Goal: Task Accomplishment & Management: Use online tool/utility

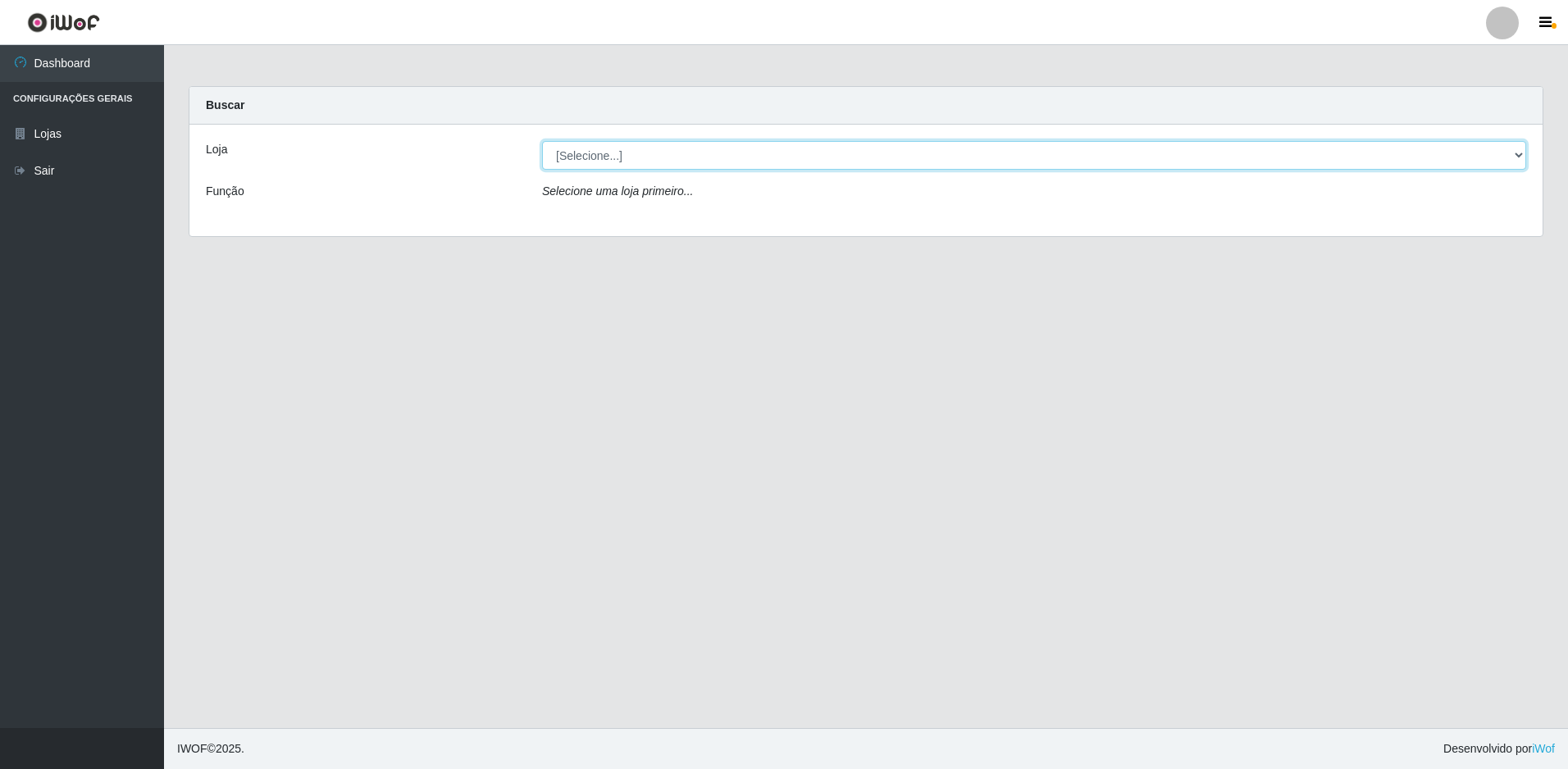
click at [608, 153] on select "[Selecione...] Extrabom - Loja 51 Gaivotas" at bounding box center [1034, 155] width 985 height 29
select select "469"
click at [542, 141] on select "[Selecione...] Extrabom - Loja 51 Gaivotas" at bounding box center [1034, 155] width 985 height 29
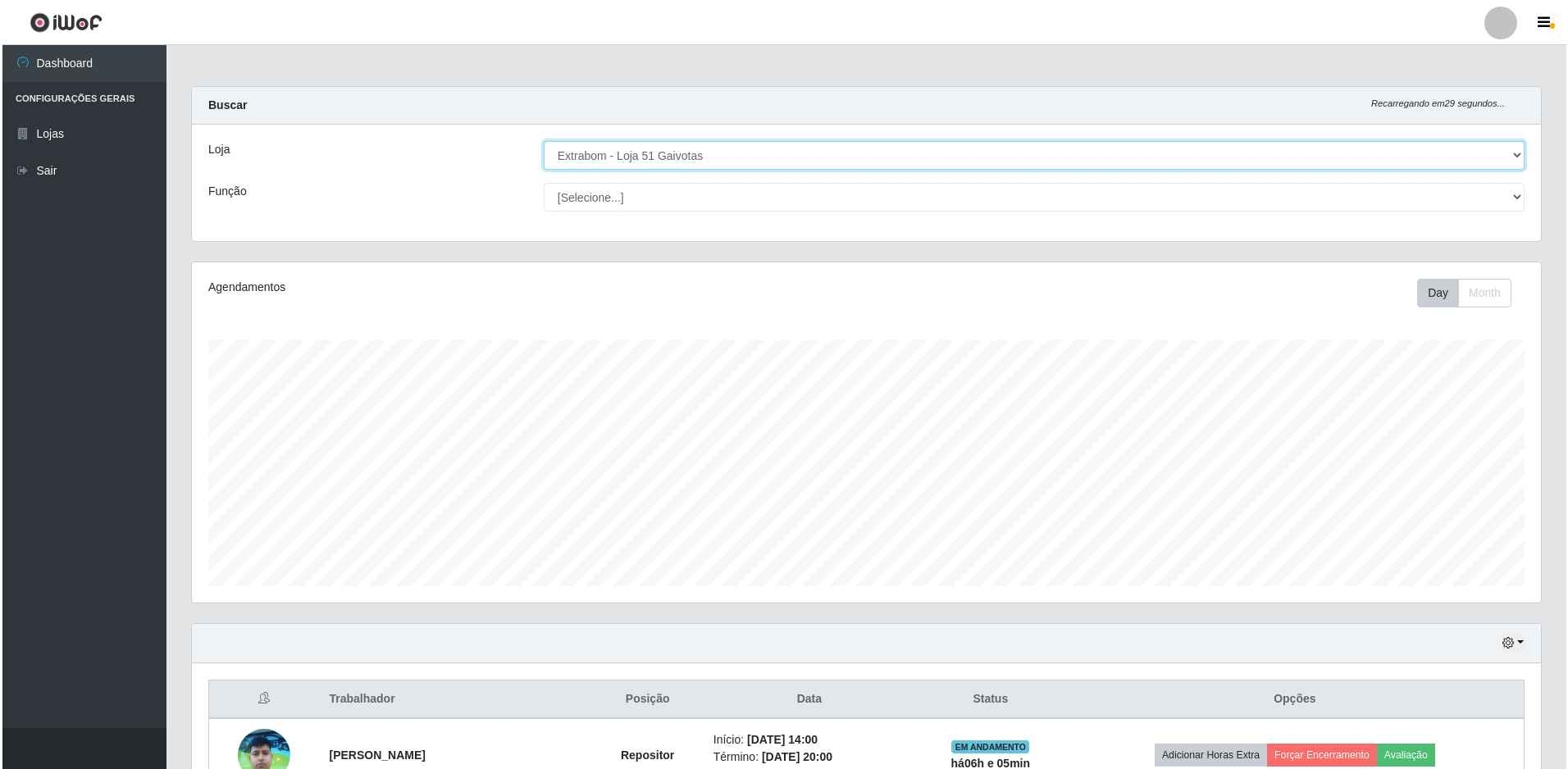
scroll to position [246, 0]
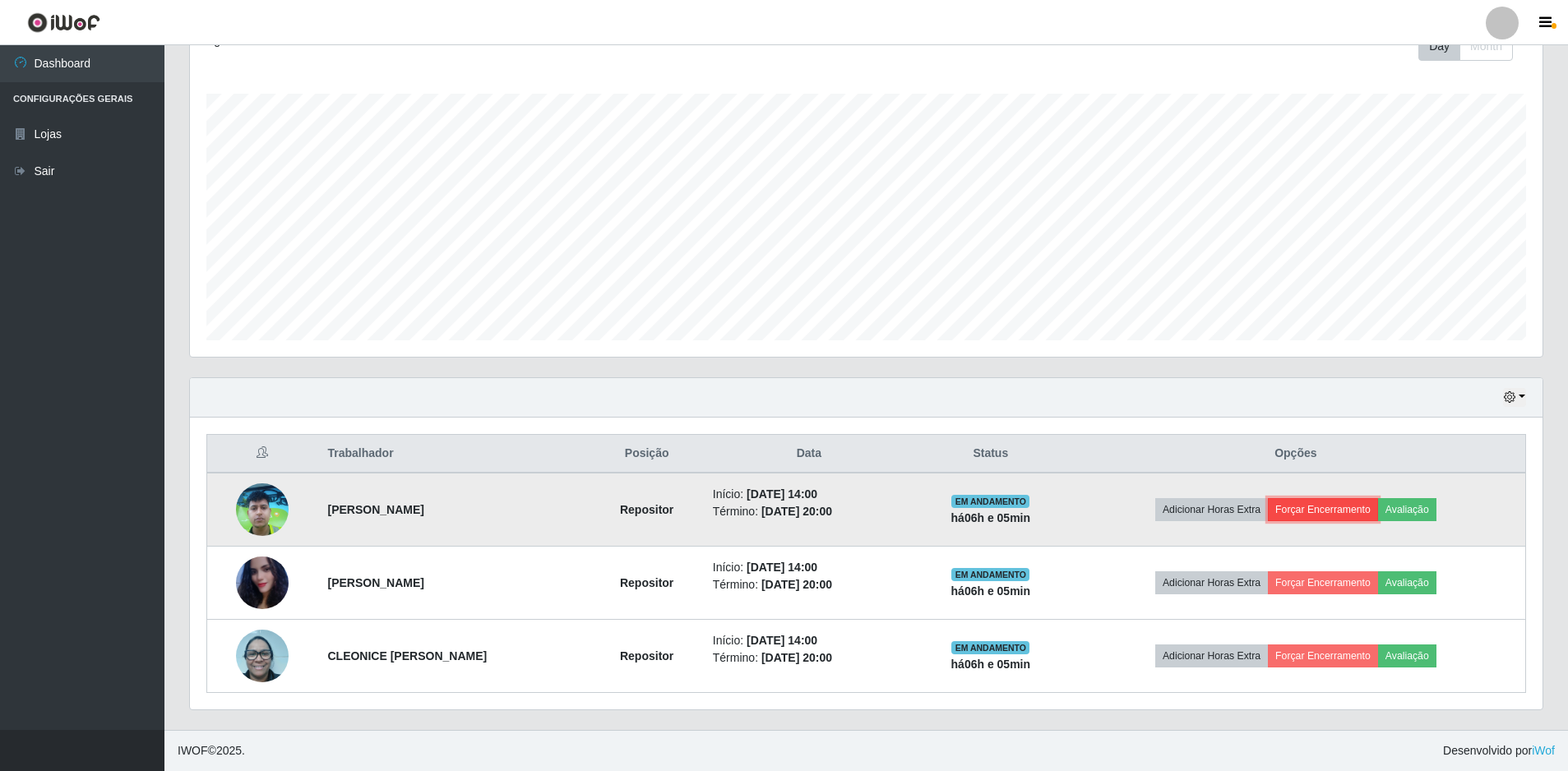
click at [1368, 509] on button "Forçar Encerramento" at bounding box center [1323, 509] width 110 height 23
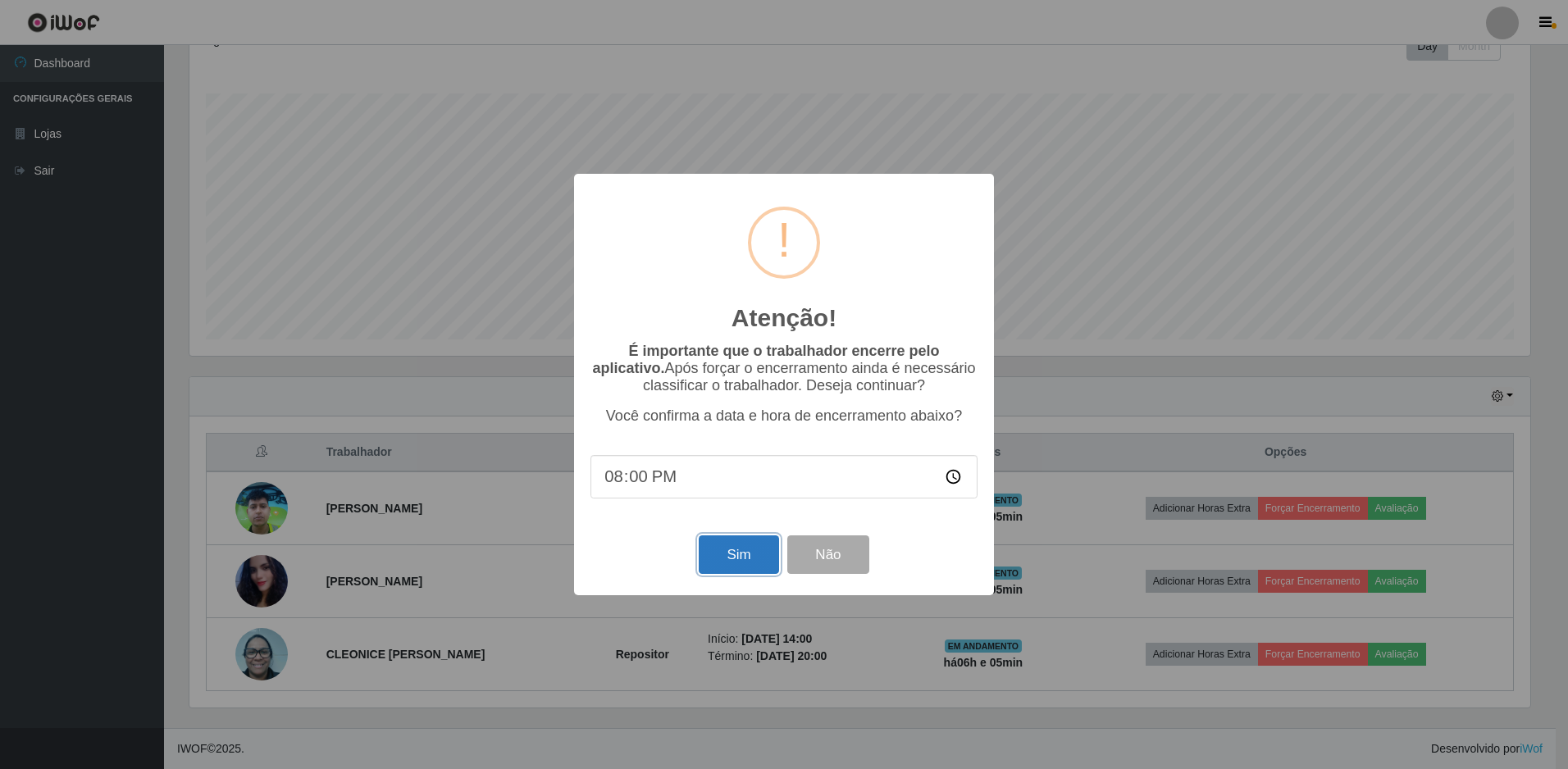
click at [727, 554] on button "Sim" at bounding box center [739, 555] width 79 height 39
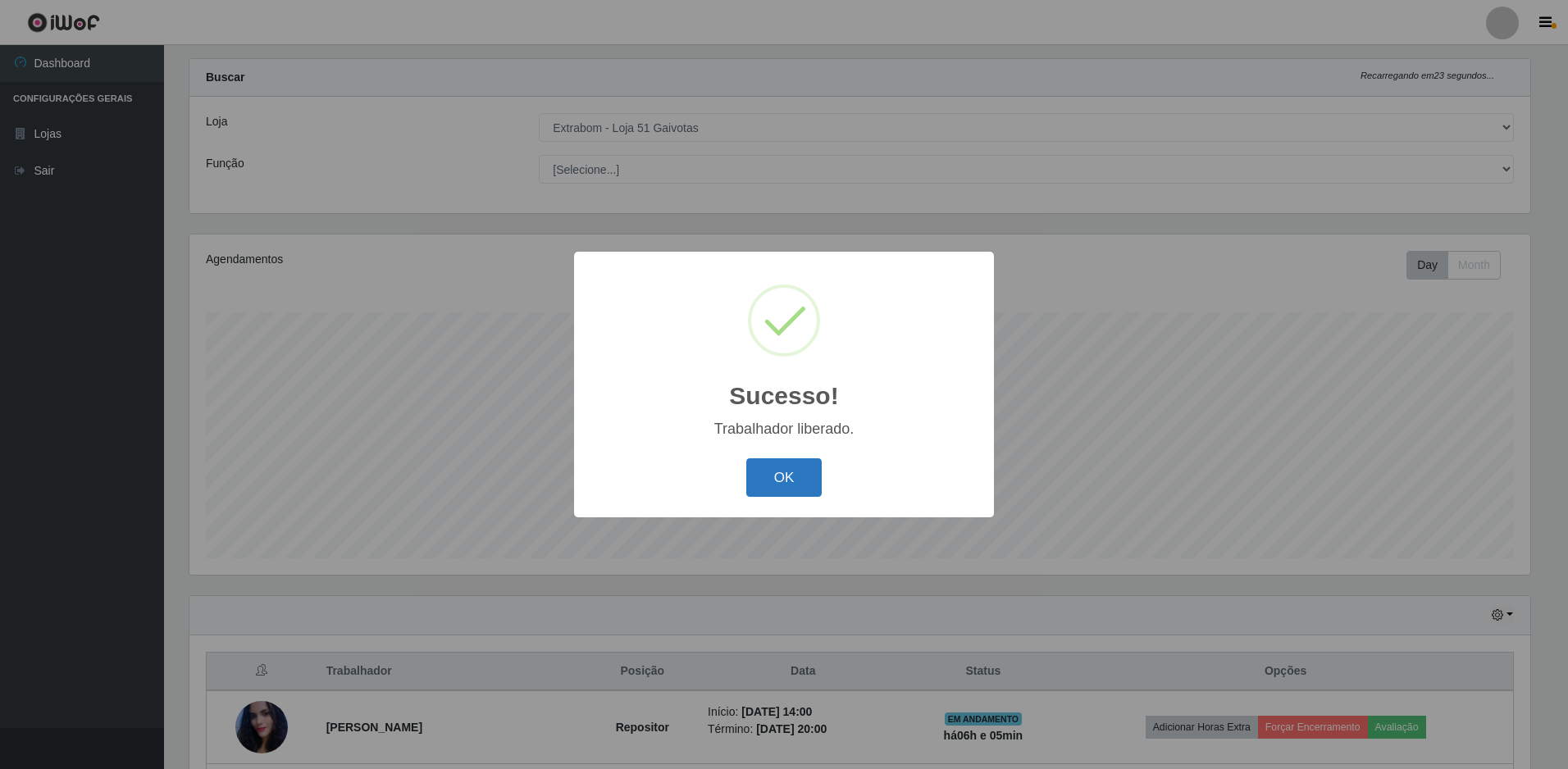
click at [806, 474] on button "OK" at bounding box center [784, 478] width 76 height 39
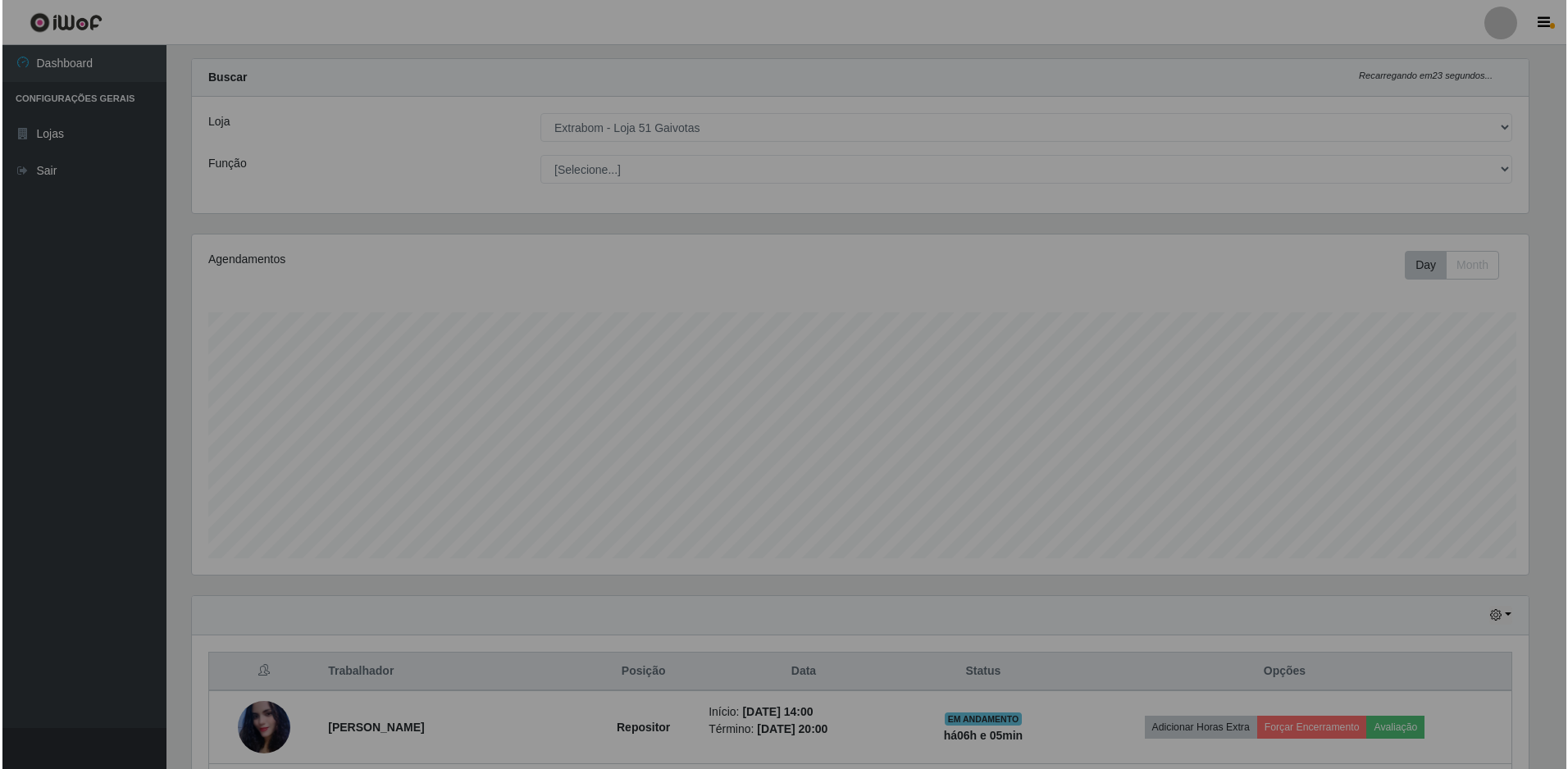
scroll to position [340, 1349]
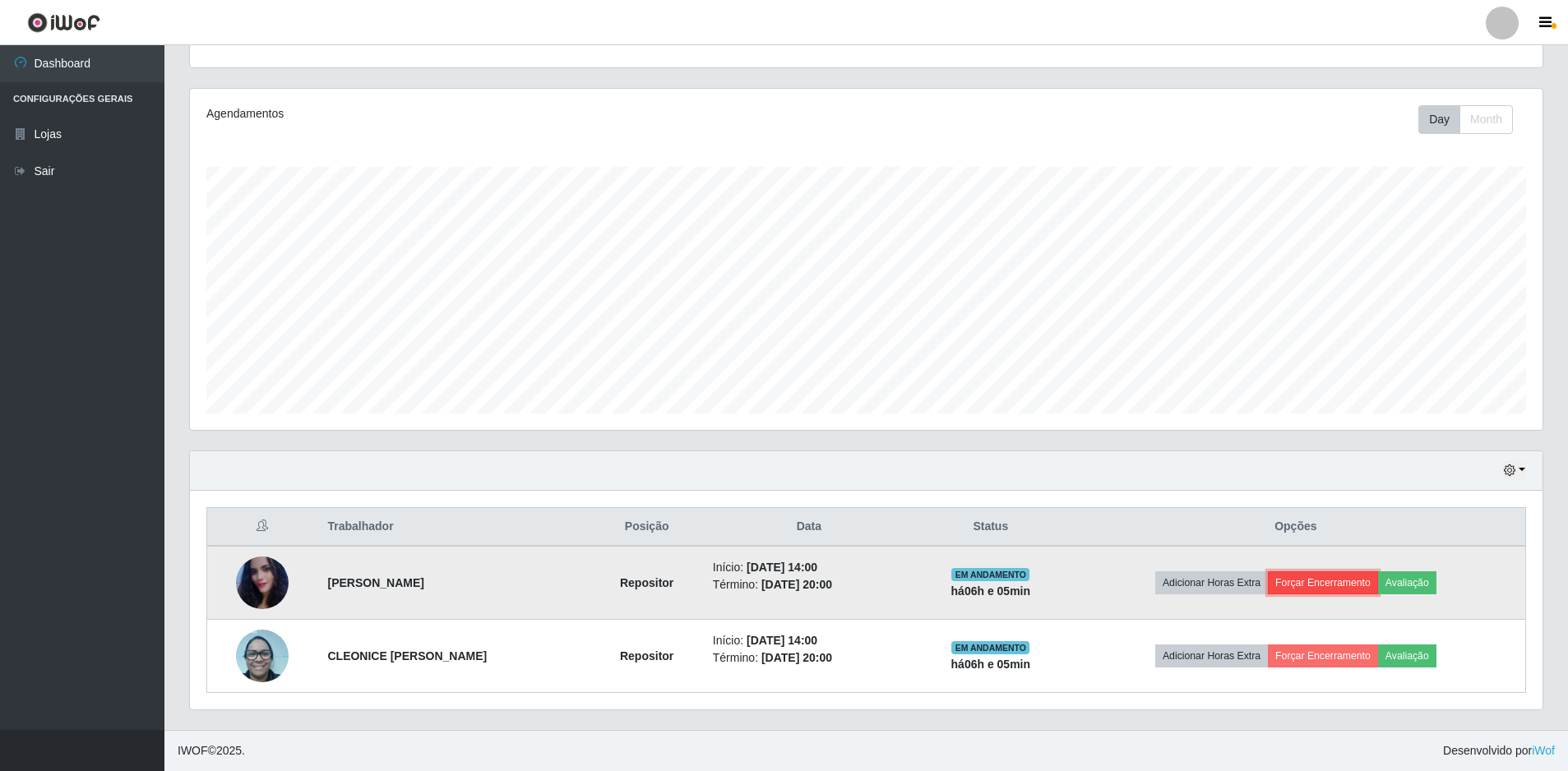
click at [1329, 585] on button "Forçar Encerramento" at bounding box center [1323, 582] width 110 height 23
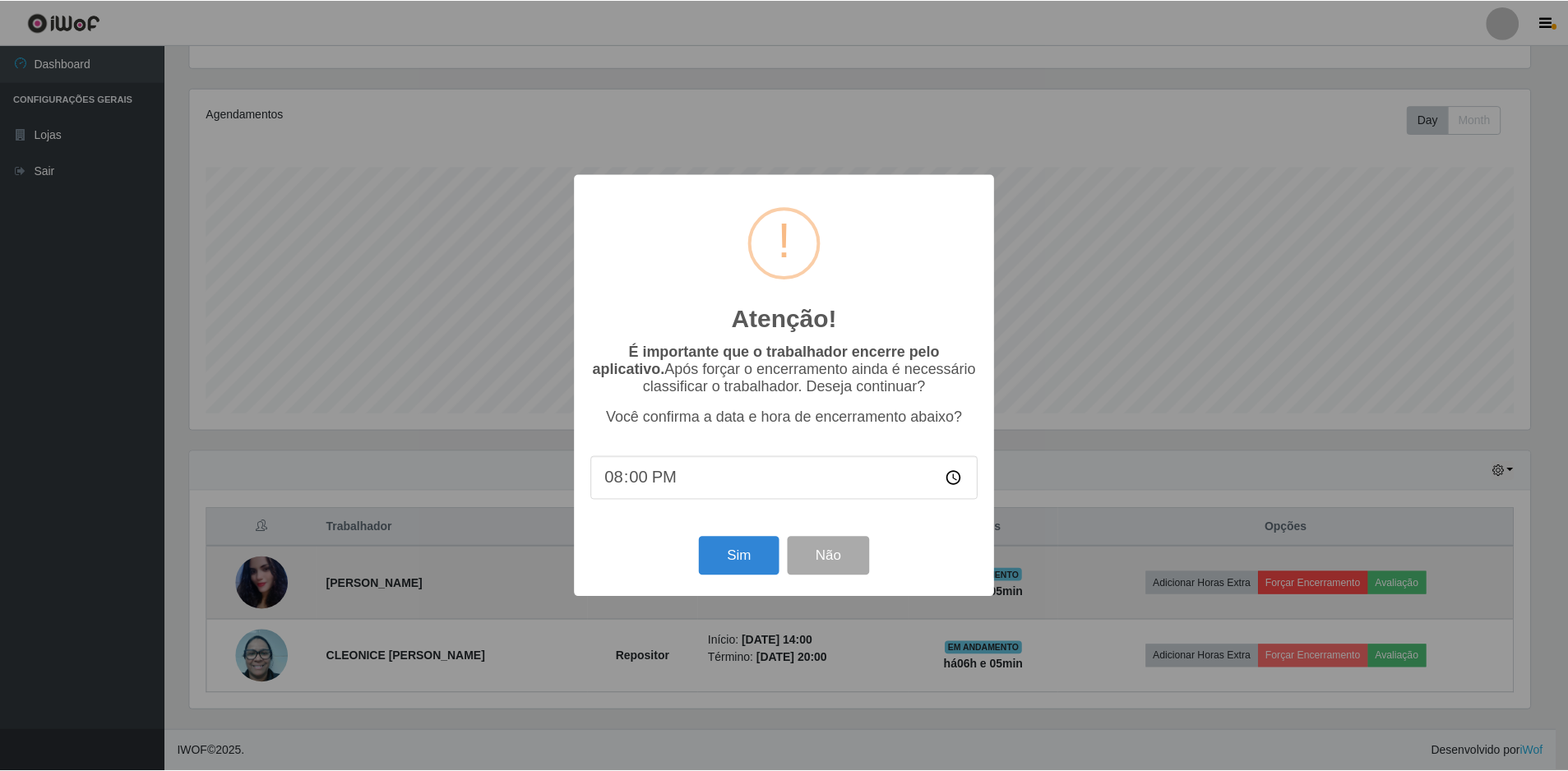
scroll to position [341, 1344]
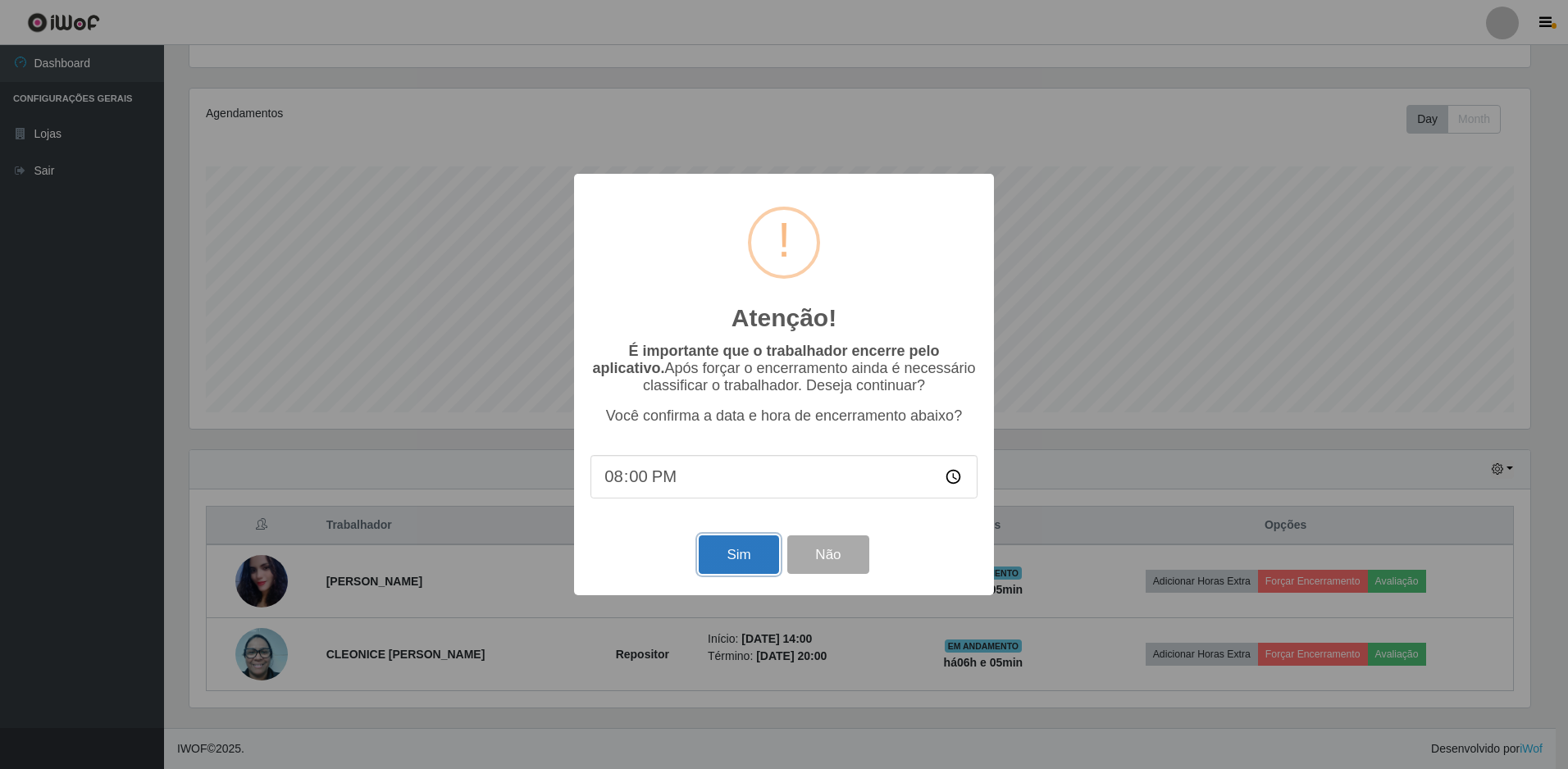
click at [749, 561] on button "Sim" at bounding box center [739, 555] width 79 height 39
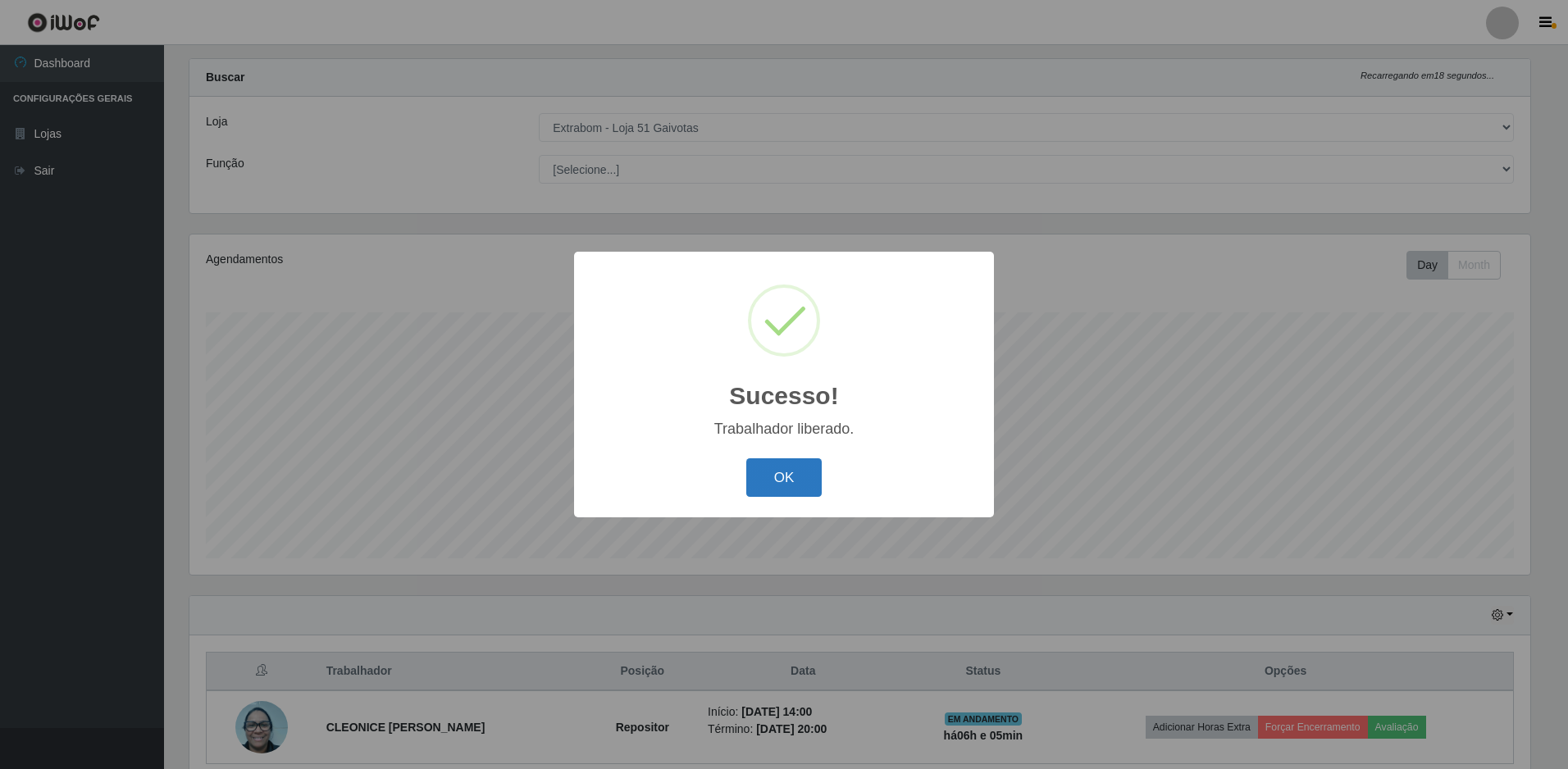
click at [808, 491] on button "OK" at bounding box center [784, 478] width 76 height 39
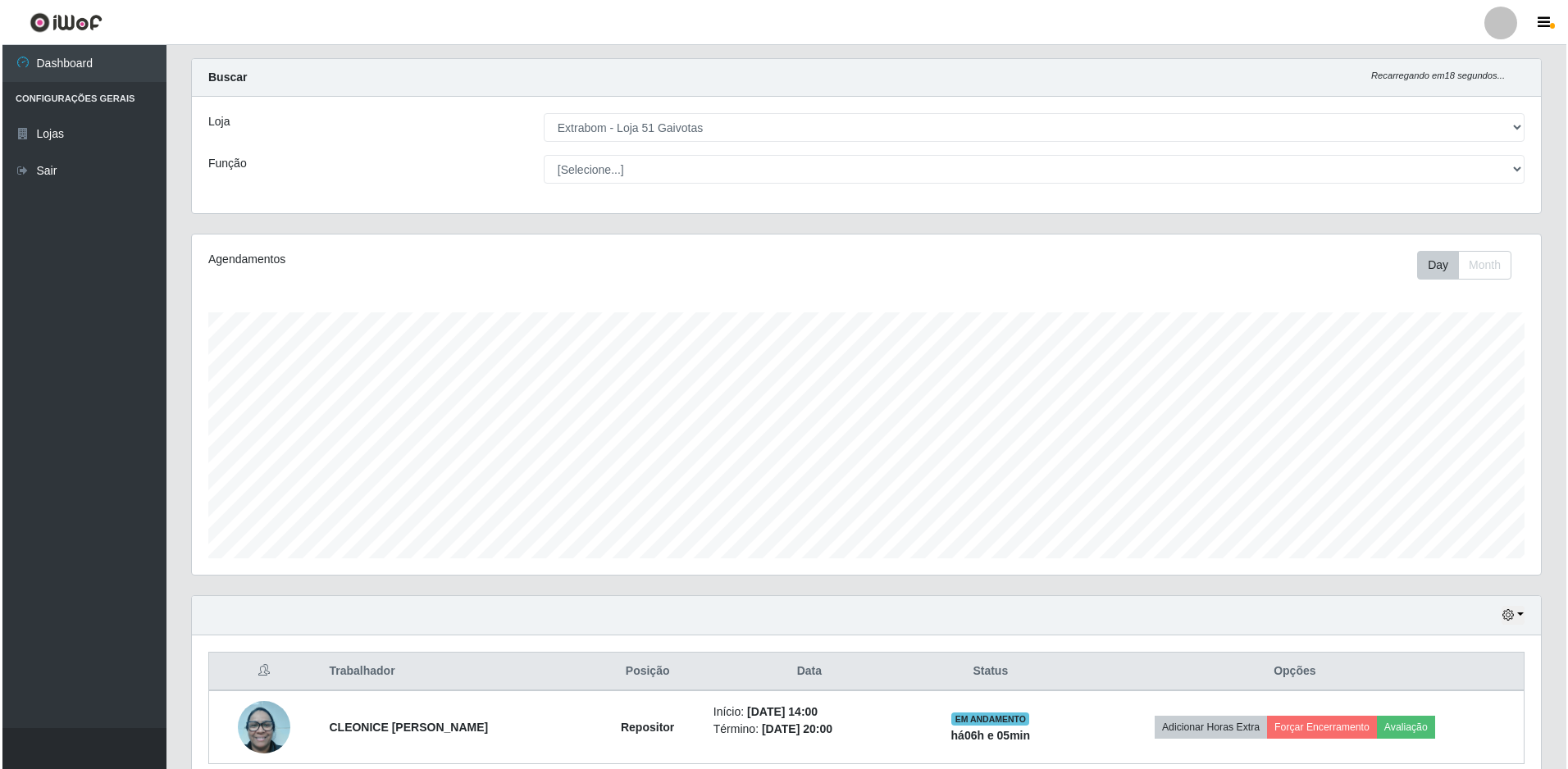
scroll to position [100, 0]
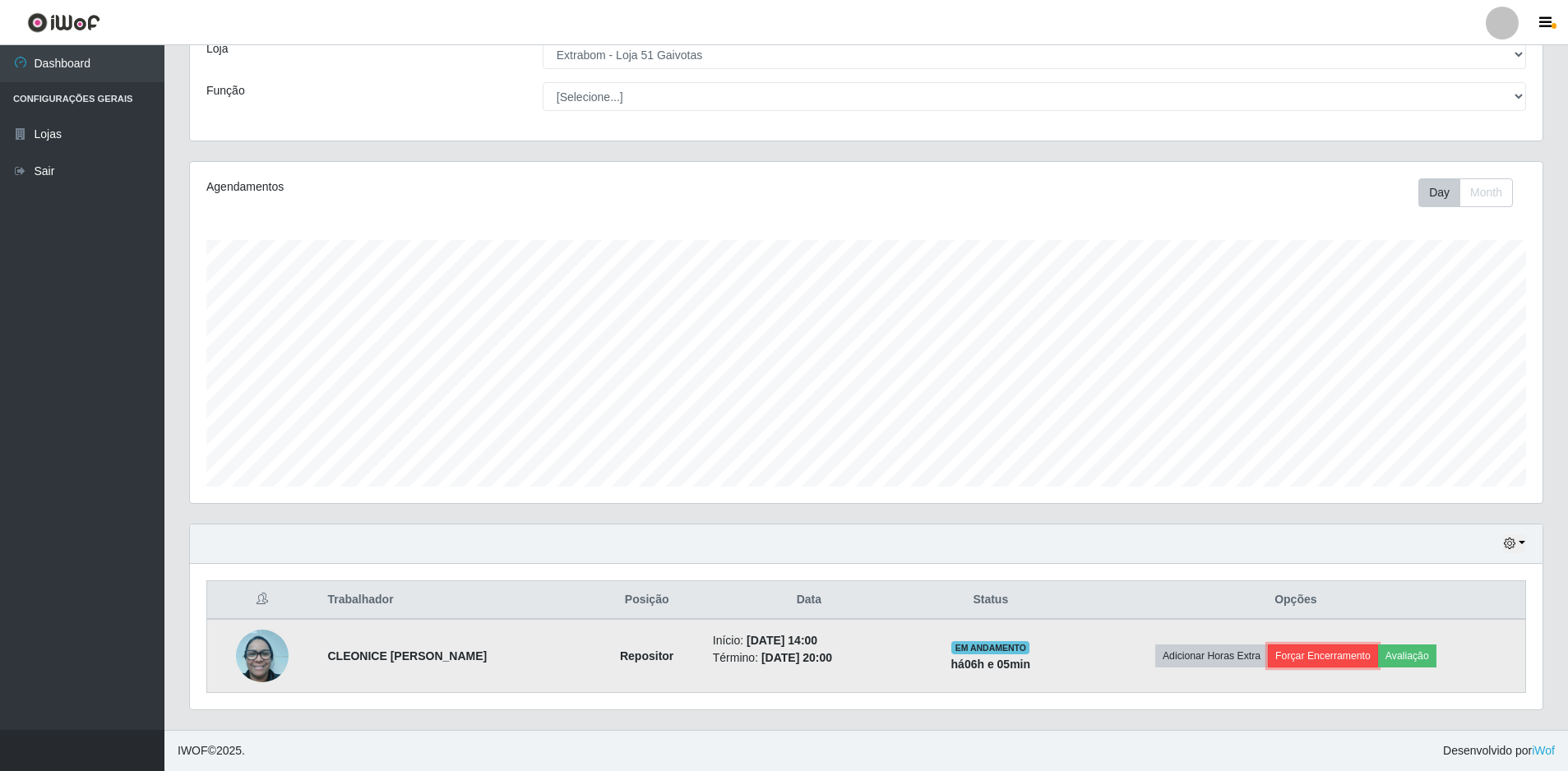
click at [1331, 648] on button "Forçar Encerramento" at bounding box center [1323, 656] width 110 height 23
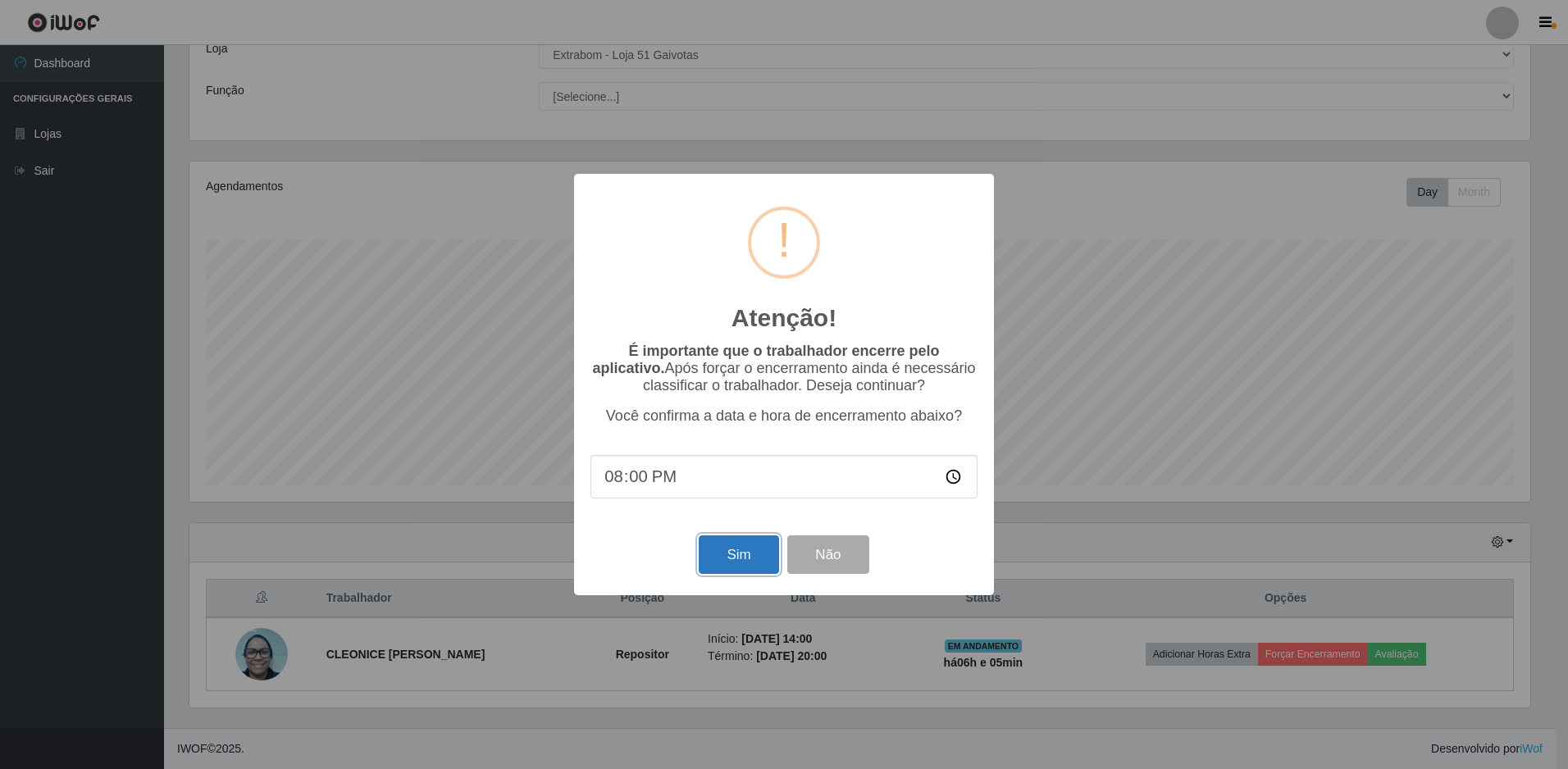
click at [741, 552] on button "Sim" at bounding box center [739, 555] width 79 height 39
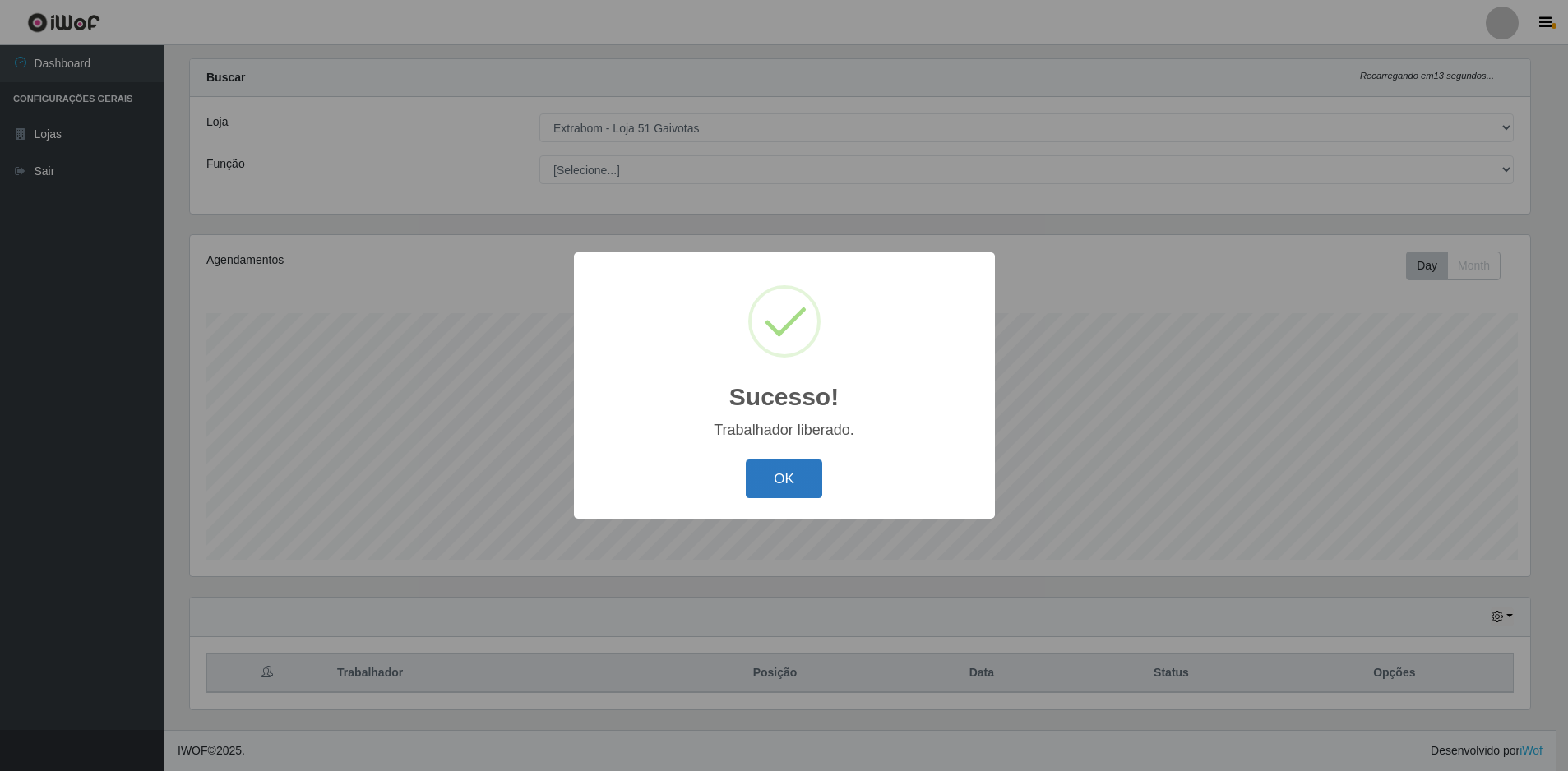
scroll to position [0, 0]
click at [773, 467] on button "OK" at bounding box center [786, 479] width 76 height 39
